Goal: Transaction & Acquisition: Download file/media

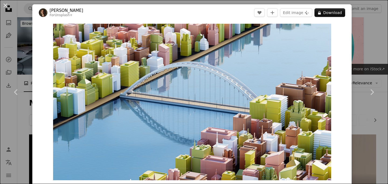
scroll to position [2432, 0]
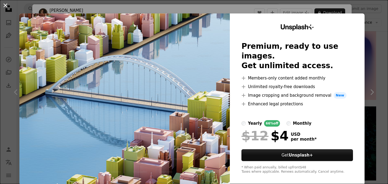
click at [6, 8] on button "An X shape" at bounding box center [5, 5] width 6 height 6
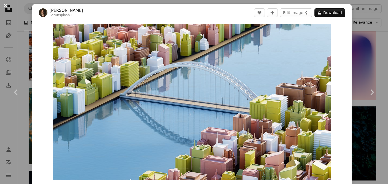
click at [7, 6] on button "An X shape" at bounding box center [5, 5] width 6 height 6
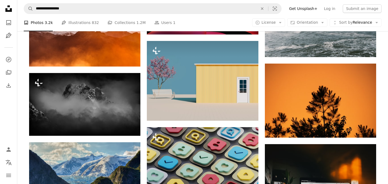
scroll to position [3478, 0]
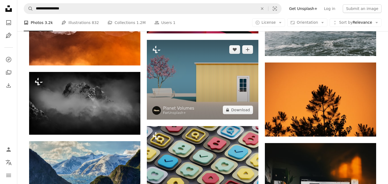
click at [178, 85] on img at bounding box center [202, 80] width 111 height 80
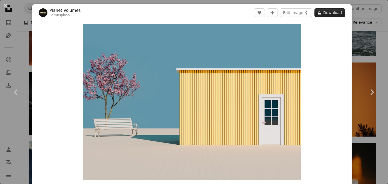
click at [330, 14] on button "A lock Download" at bounding box center [329, 12] width 31 height 9
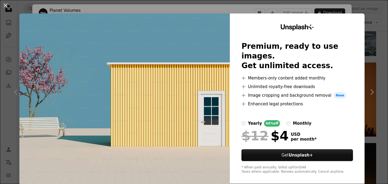
click at [196, 102] on img at bounding box center [124, 98] width 210 height 171
click at [3, 8] on button "An X shape" at bounding box center [5, 5] width 6 height 6
